Goal: Check status

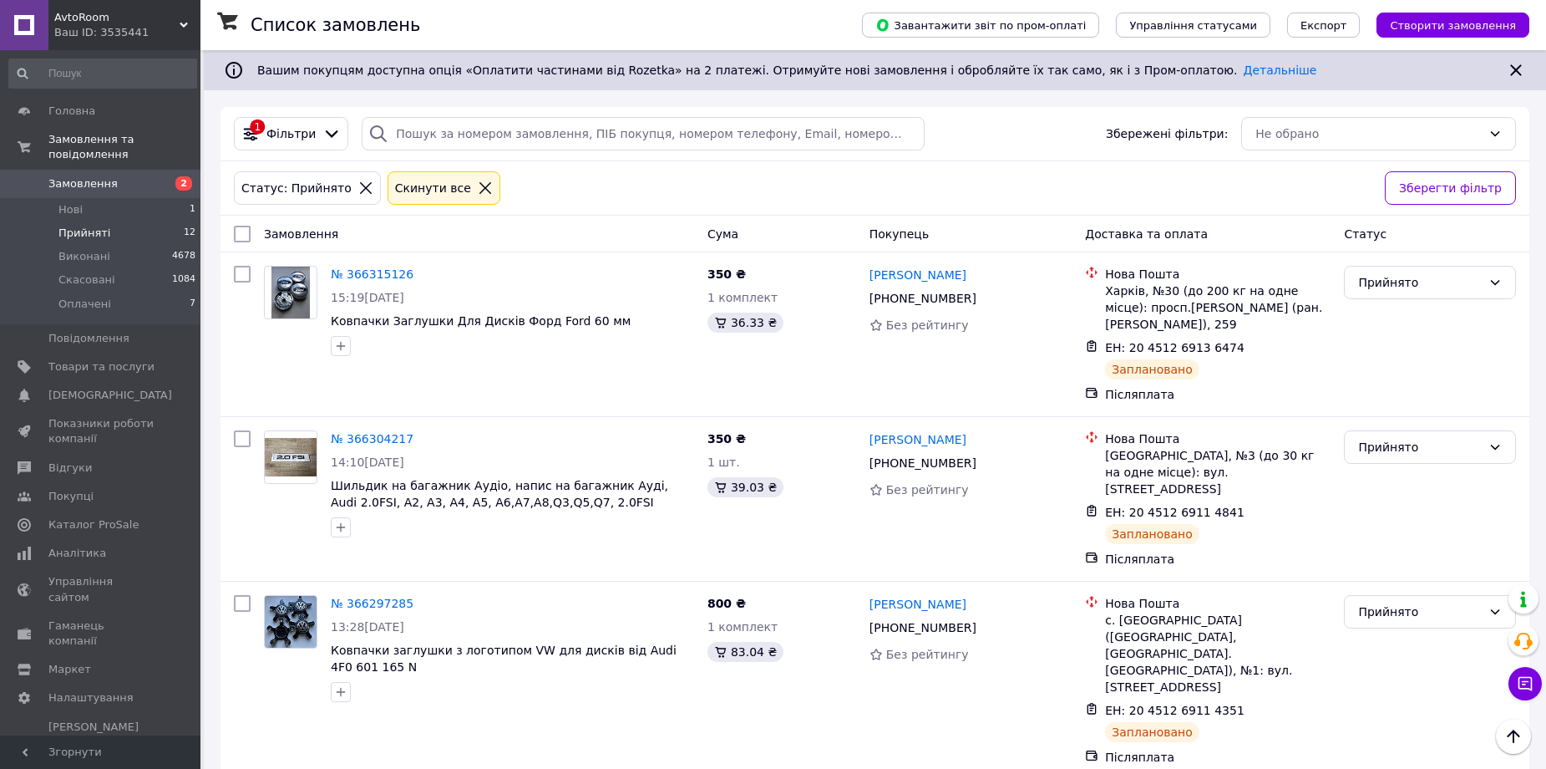
scroll to position [997, 0]
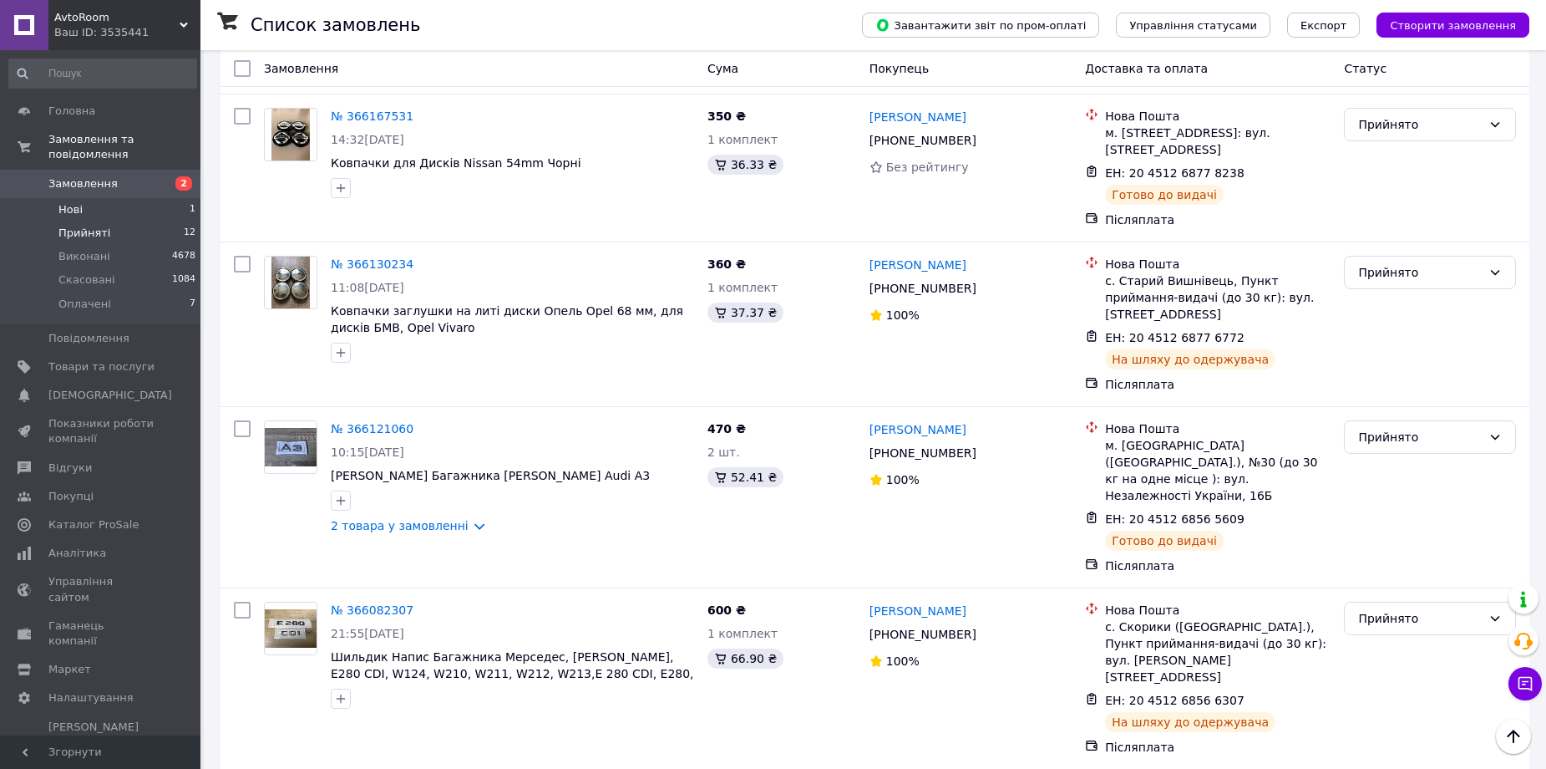
click at [79, 202] on span "Нові" at bounding box center [70, 209] width 24 height 15
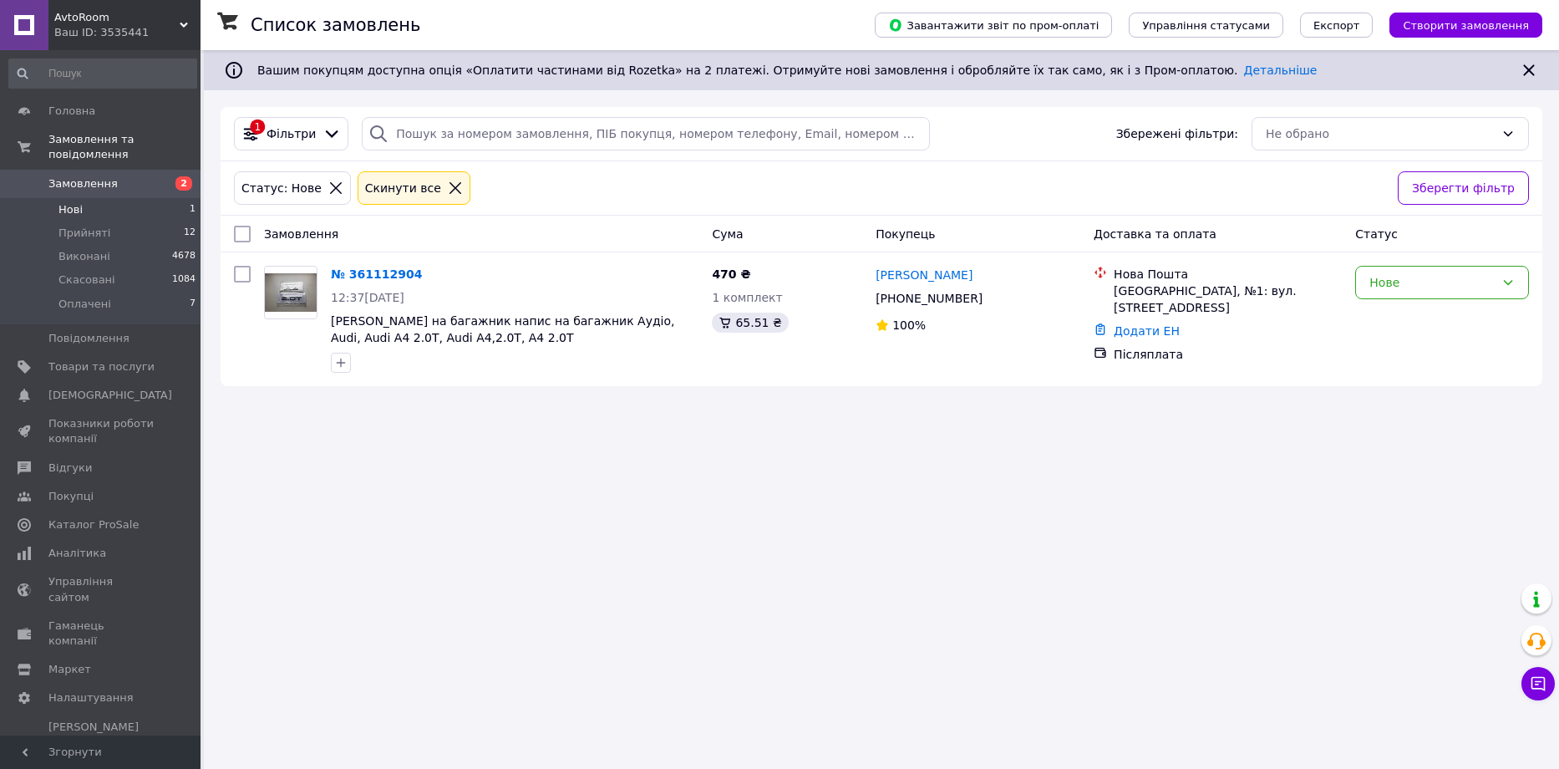
click at [79, 202] on span "Нові" at bounding box center [70, 209] width 24 height 15
click at [98, 226] on span "Прийняті" at bounding box center [84, 233] width 52 height 15
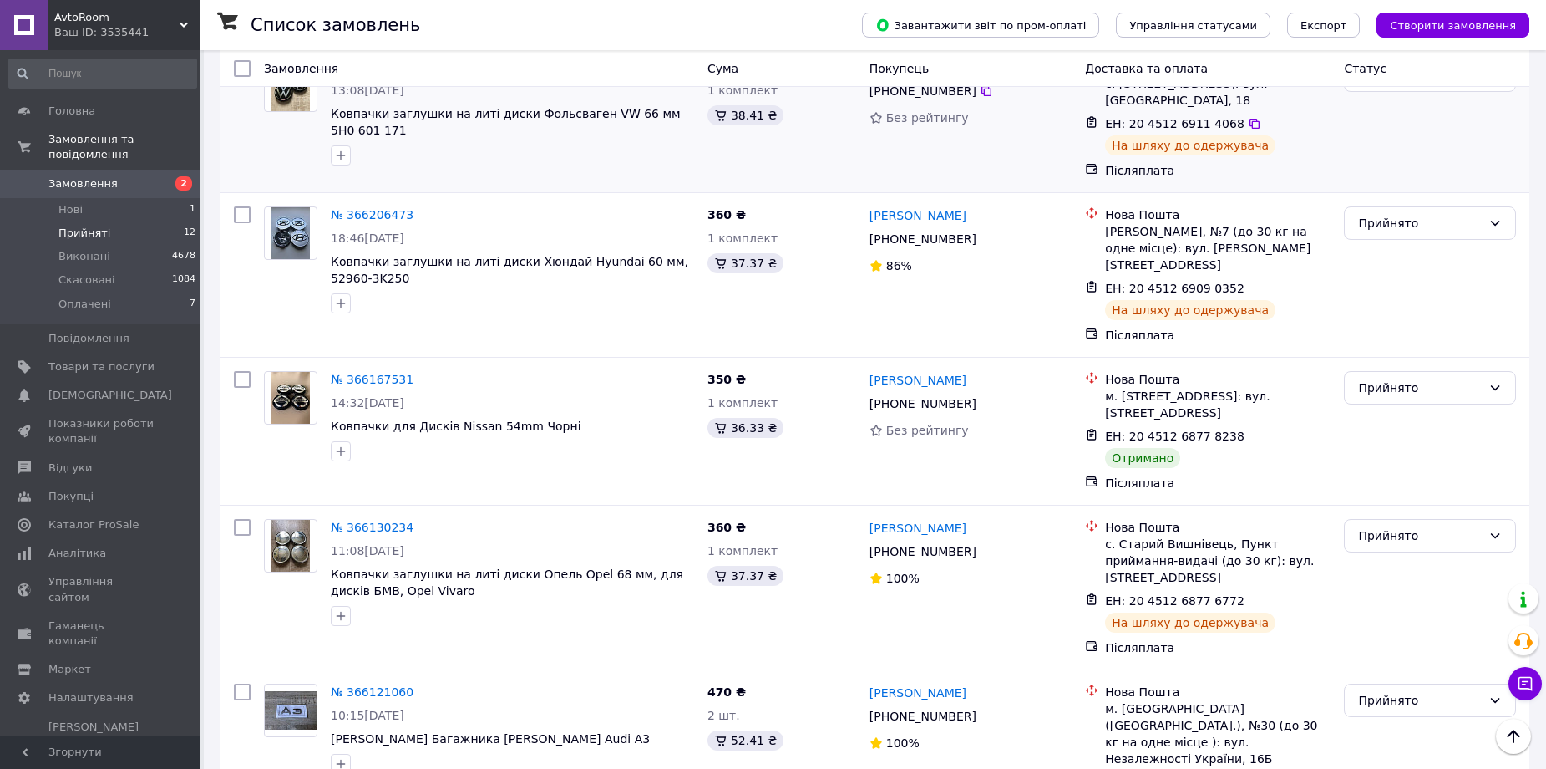
scroll to position [752, 0]
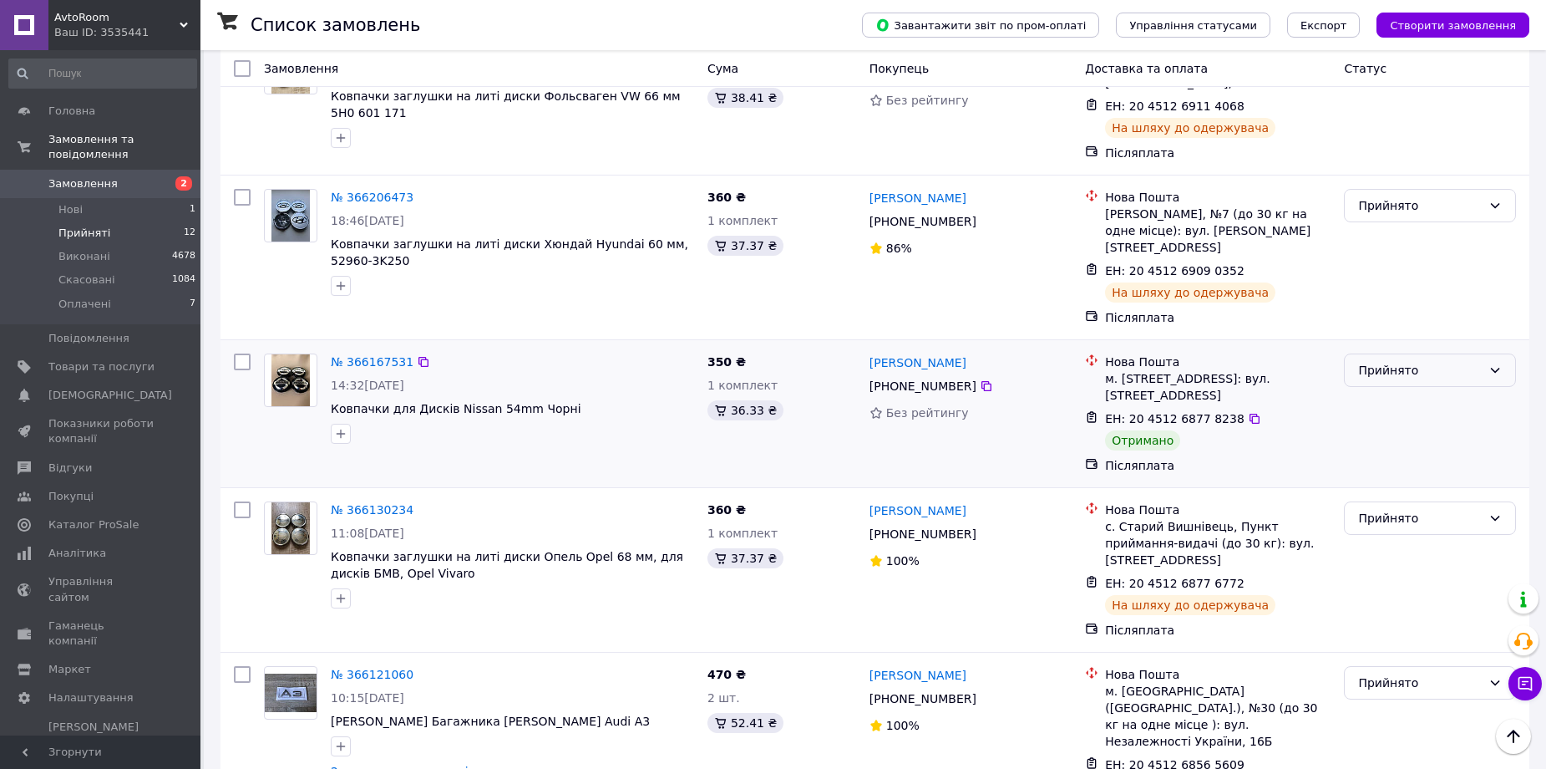
click at [1376, 361] on div "Прийнято" at bounding box center [1420, 370] width 124 height 18
click at [1397, 327] on li "Виконано" at bounding box center [1430, 327] width 170 height 30
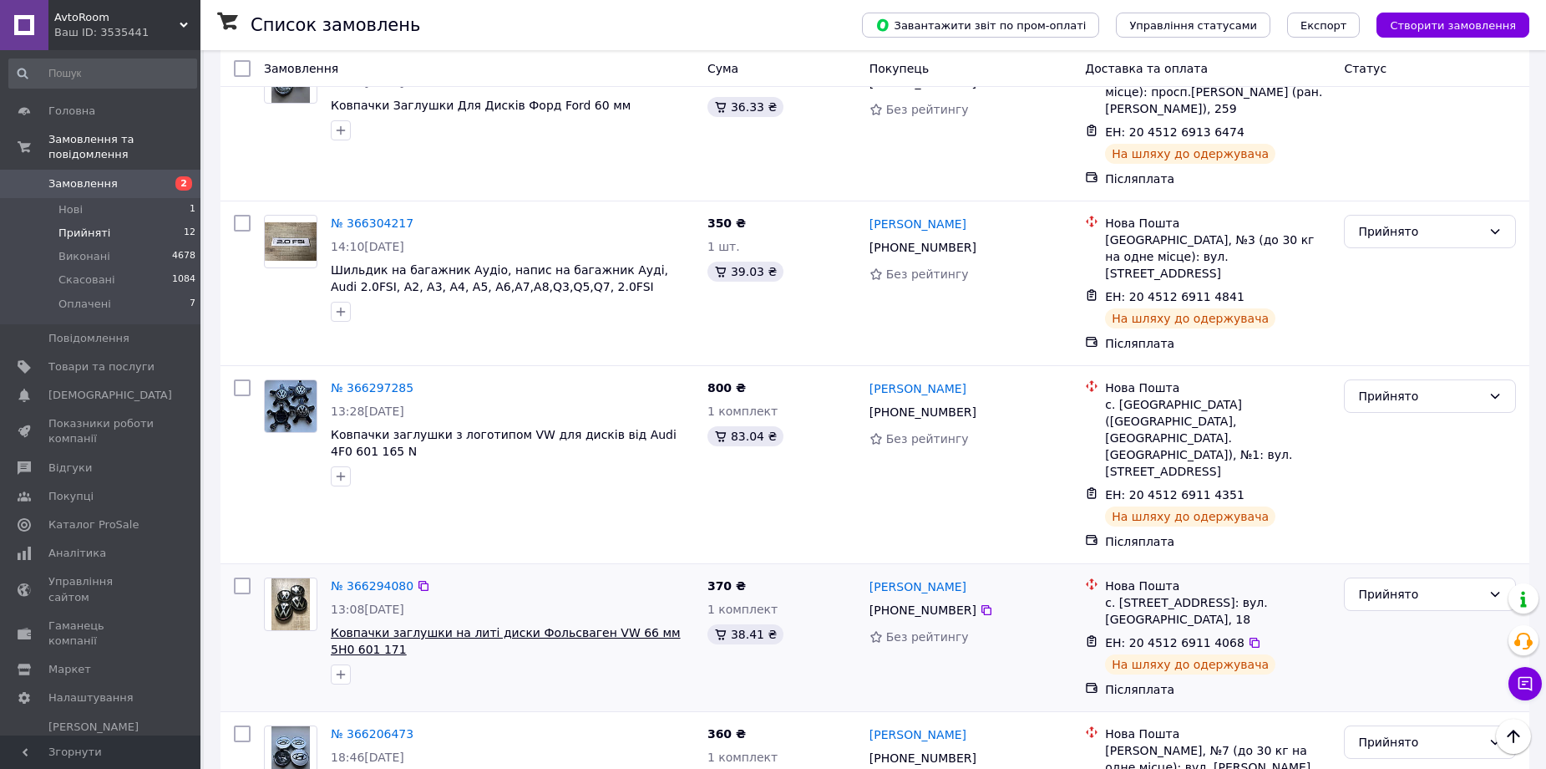
scroll to position [0, 0]
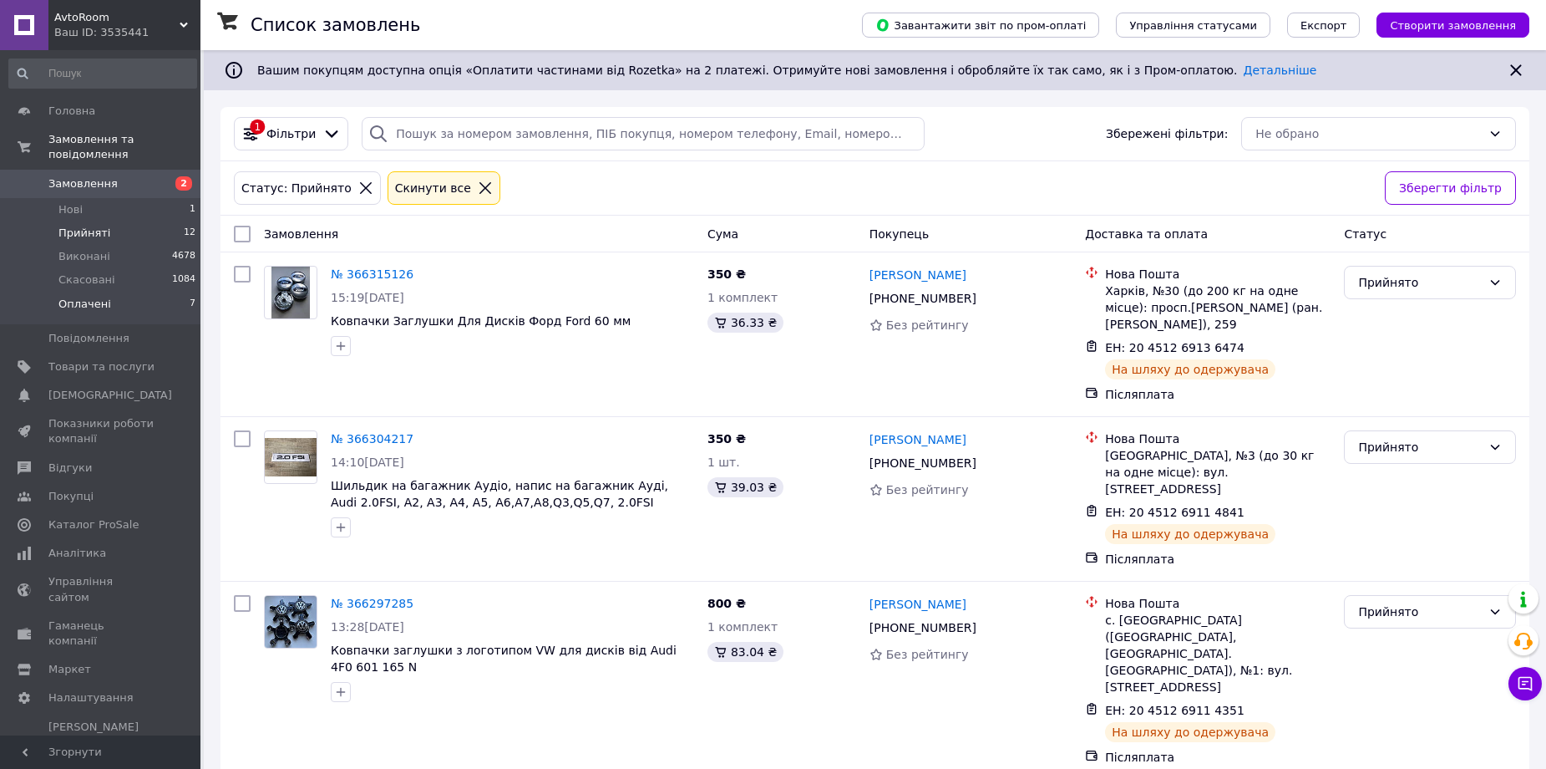
click at [84, 297] on span "Оплачені" at bounding box center [84, 304] width 53 height 15
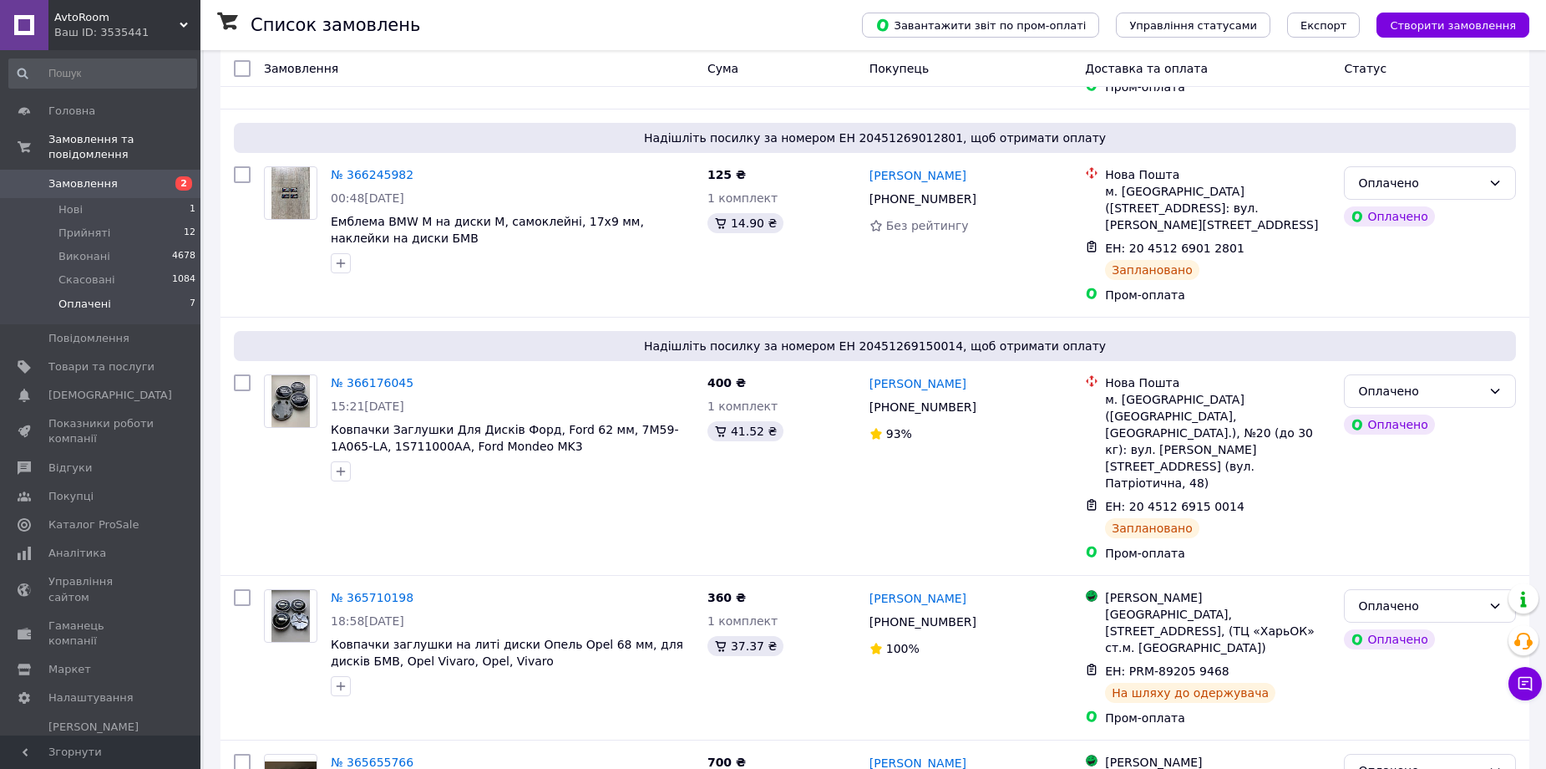
scroll to position [407, 0]
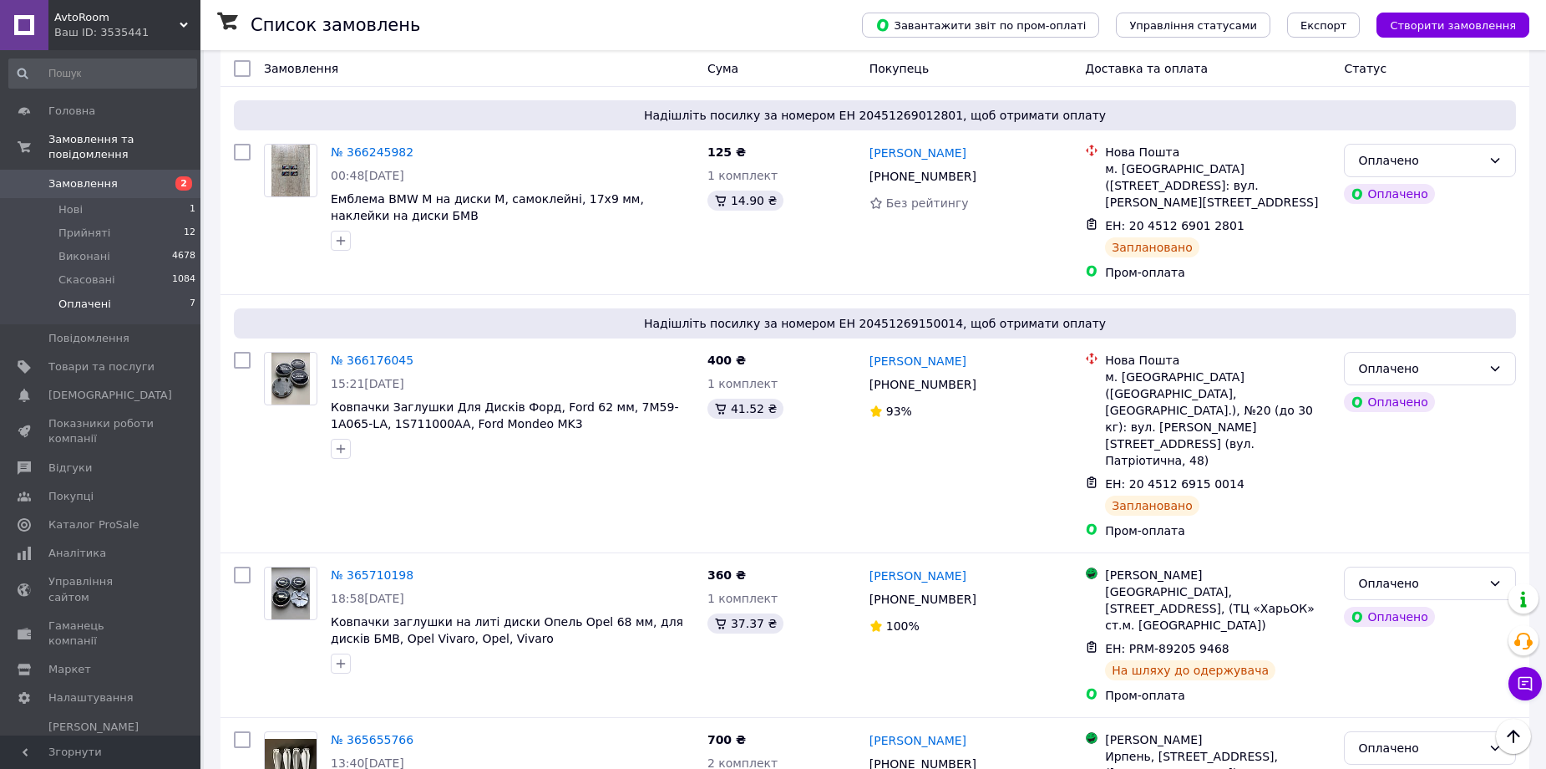
click at [161, 292] on li "Оплачені 7" at bounding box center [103, 308] width 206 height 32
click at [113, 221] on li "Прийняті 12" at bounding box center [103, 232] width 206 height 23
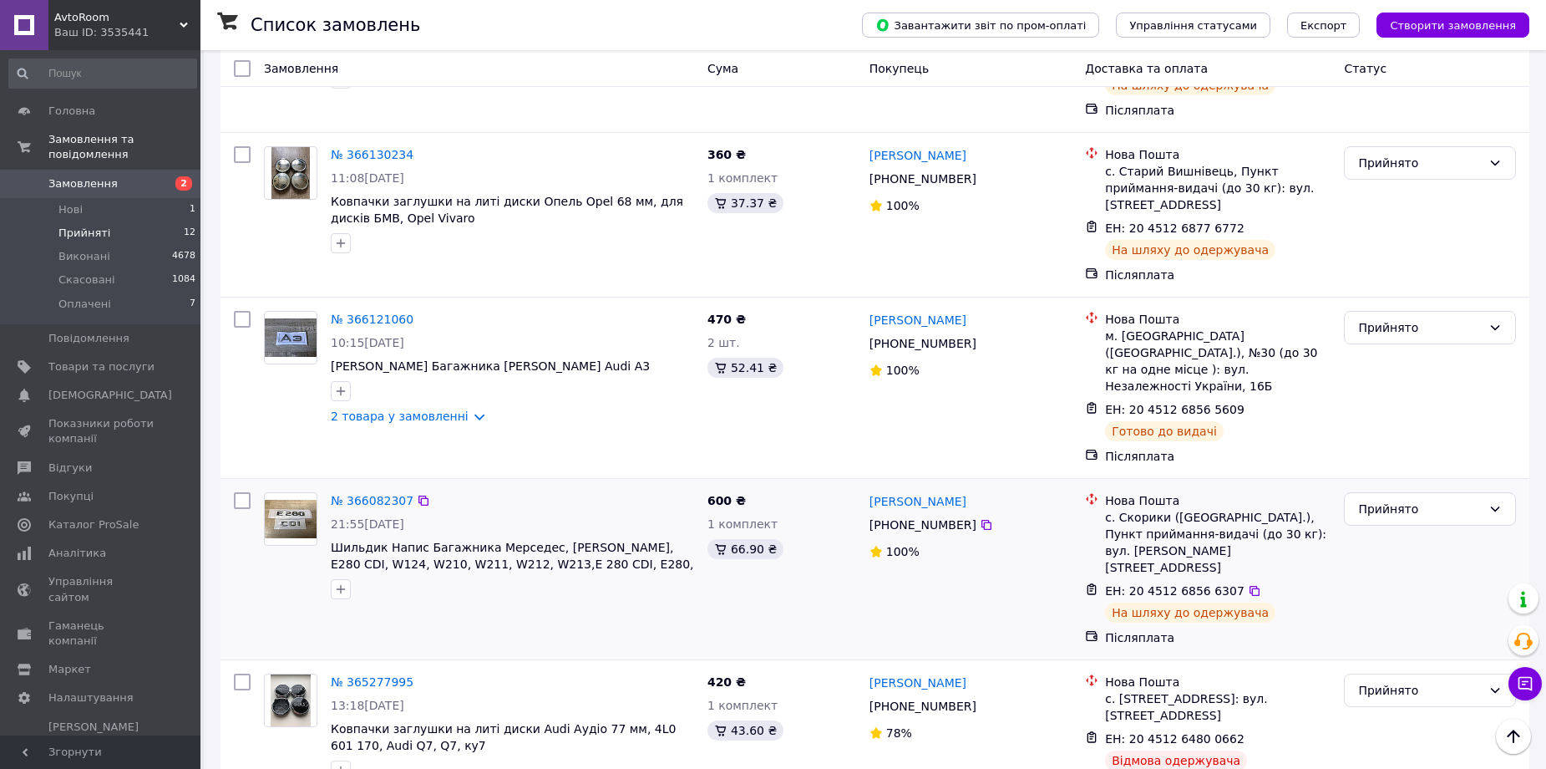
scroll to position [933, 0]
